Goal: Transaction & Acquisition: Purchase product/service

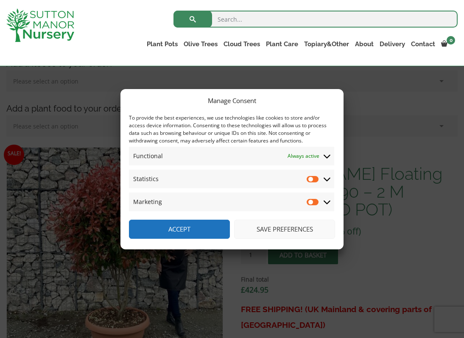
click at [312, 180] on input "Statistics" at bounding box center [313, 179] width 13 height 8
checkbox input "true"
click at [314, 202] on input "Marketing" at bounding box center [313, 202] width 13 height 8
checkbox input "false"
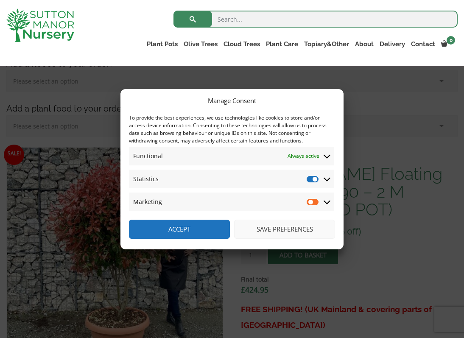
click at [313, 178] on input "Statistics" at bounding box center [313, 179] width 13 height 8
checkbox input "false"
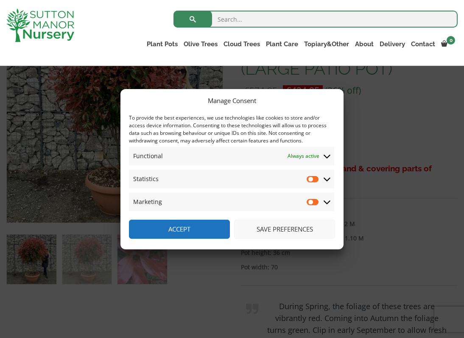
scroll to position [332, 0]
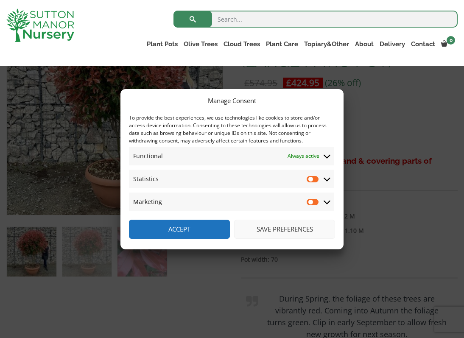
click at [258, 234] on button "Save preferences" at bounding box center [284, 229] width 101 height 19
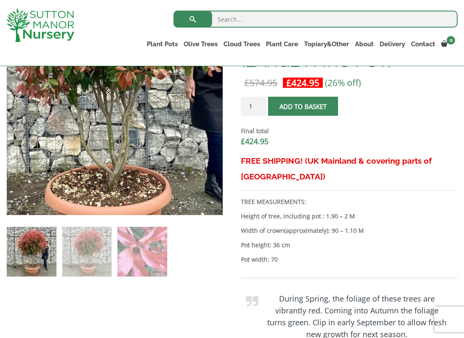
click at [127, 152] on img at bounding box center [103, 64] width 424 height 424
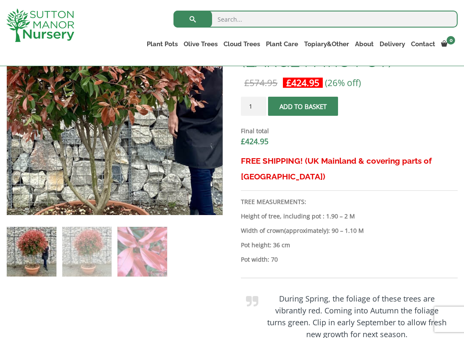
click at [144, 115] on img at bounding box center [86, 100] width 424 height 424
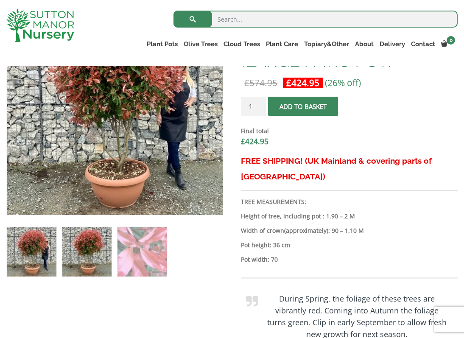
click at [93, 256] on img at bounding box center [87, 252] width 50 height 50
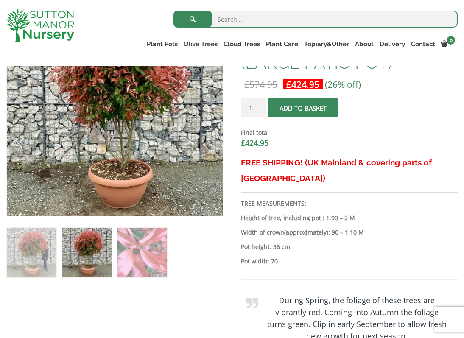
scroll to position [334, 0]
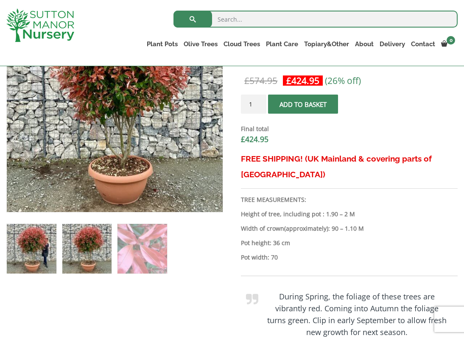
click at [47, 237] on img at bounding box center [32, 249] width 50 height 50
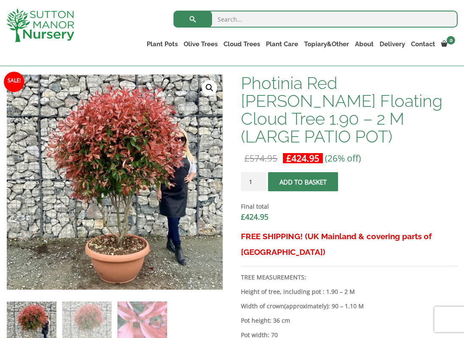
scroll to position [252, 0]
